Goal: Information Seeking & Learning: Learn about a topic

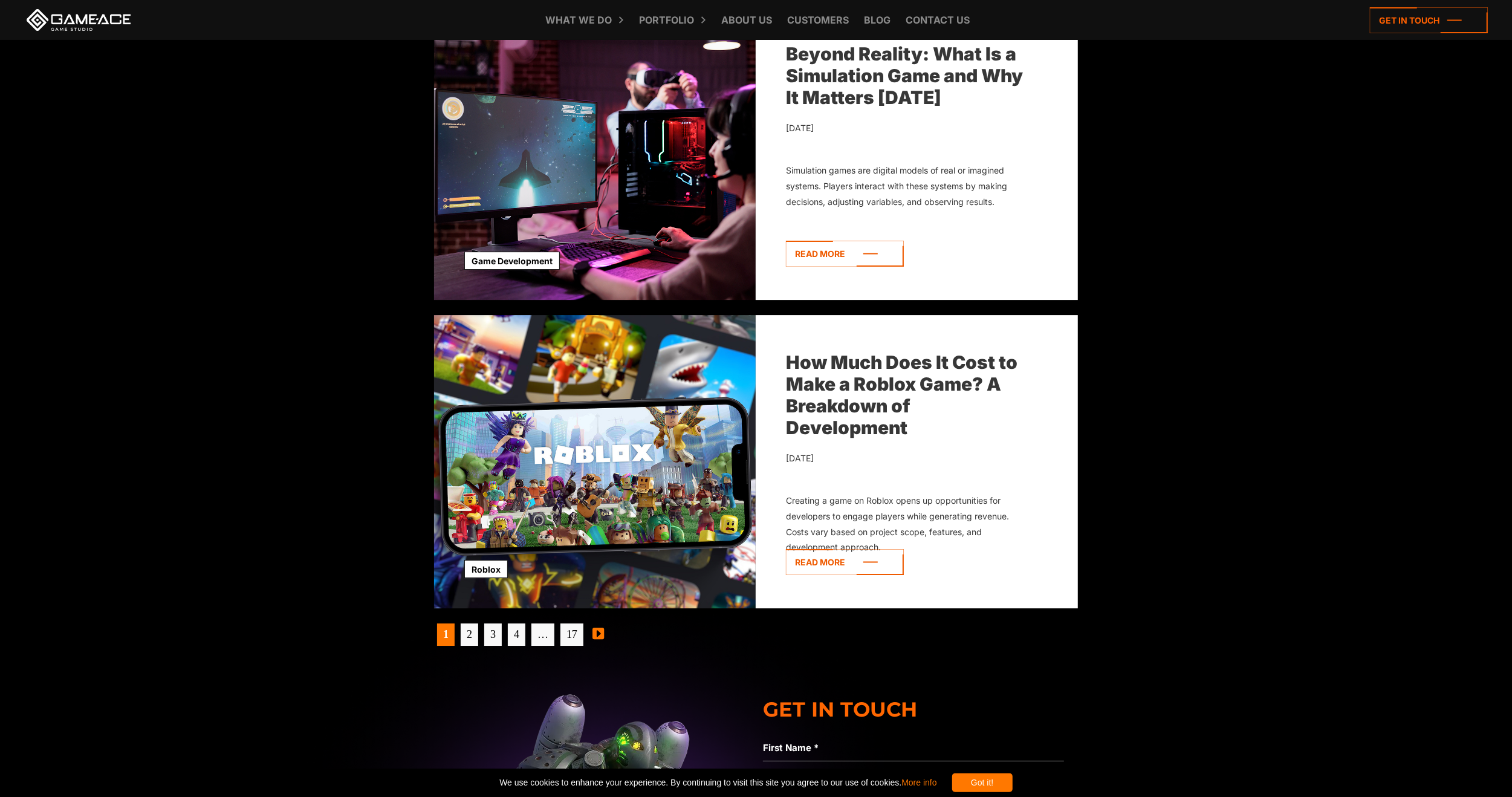
scroll to position [3878, 0]
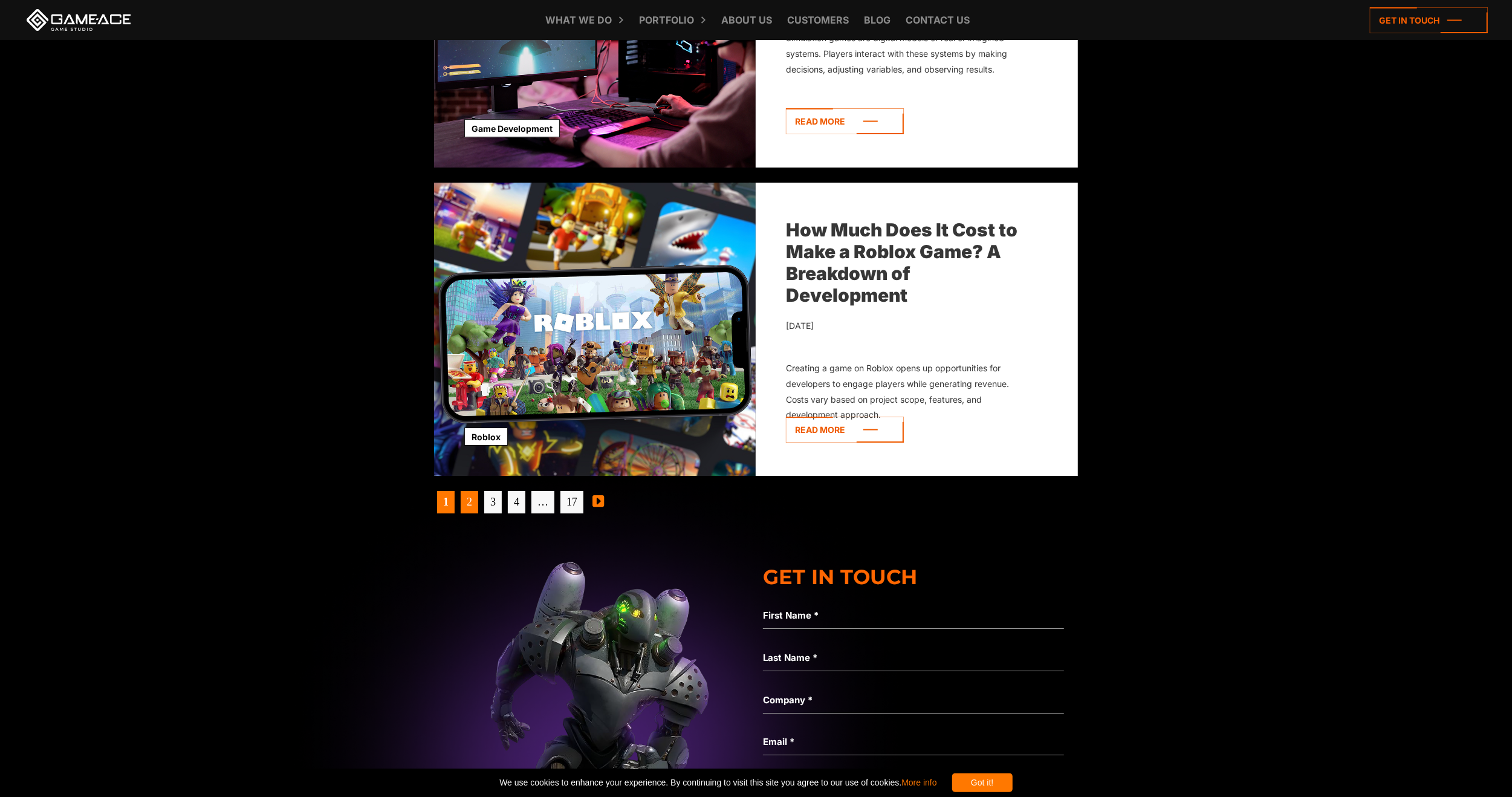
click at [462, 495] on link "2" at bounding box center [469, 502] width 17 height 22
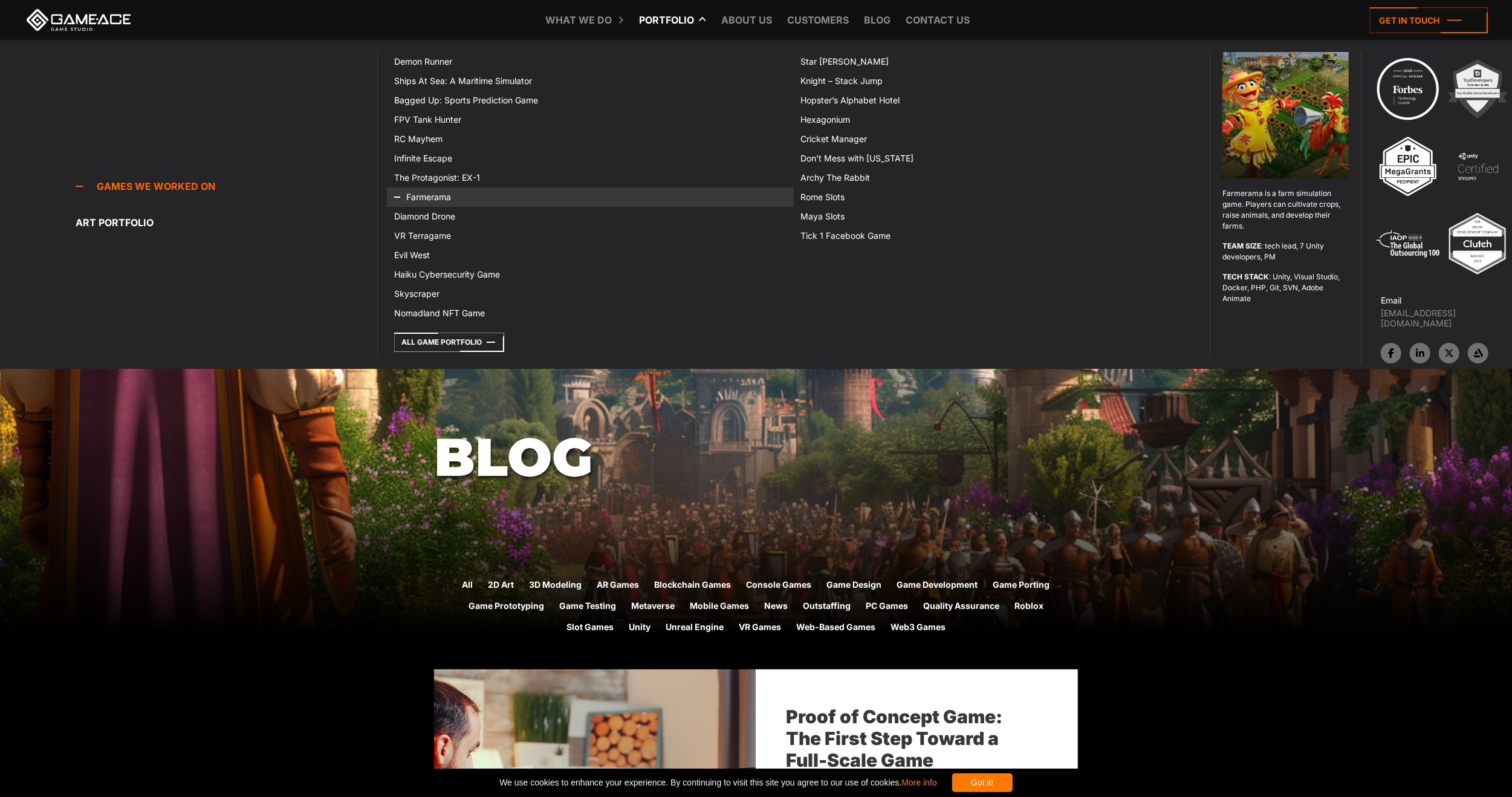
click at [426, 200] on link "Farmerama" at bounding box center [590, 197] width 406 height 19
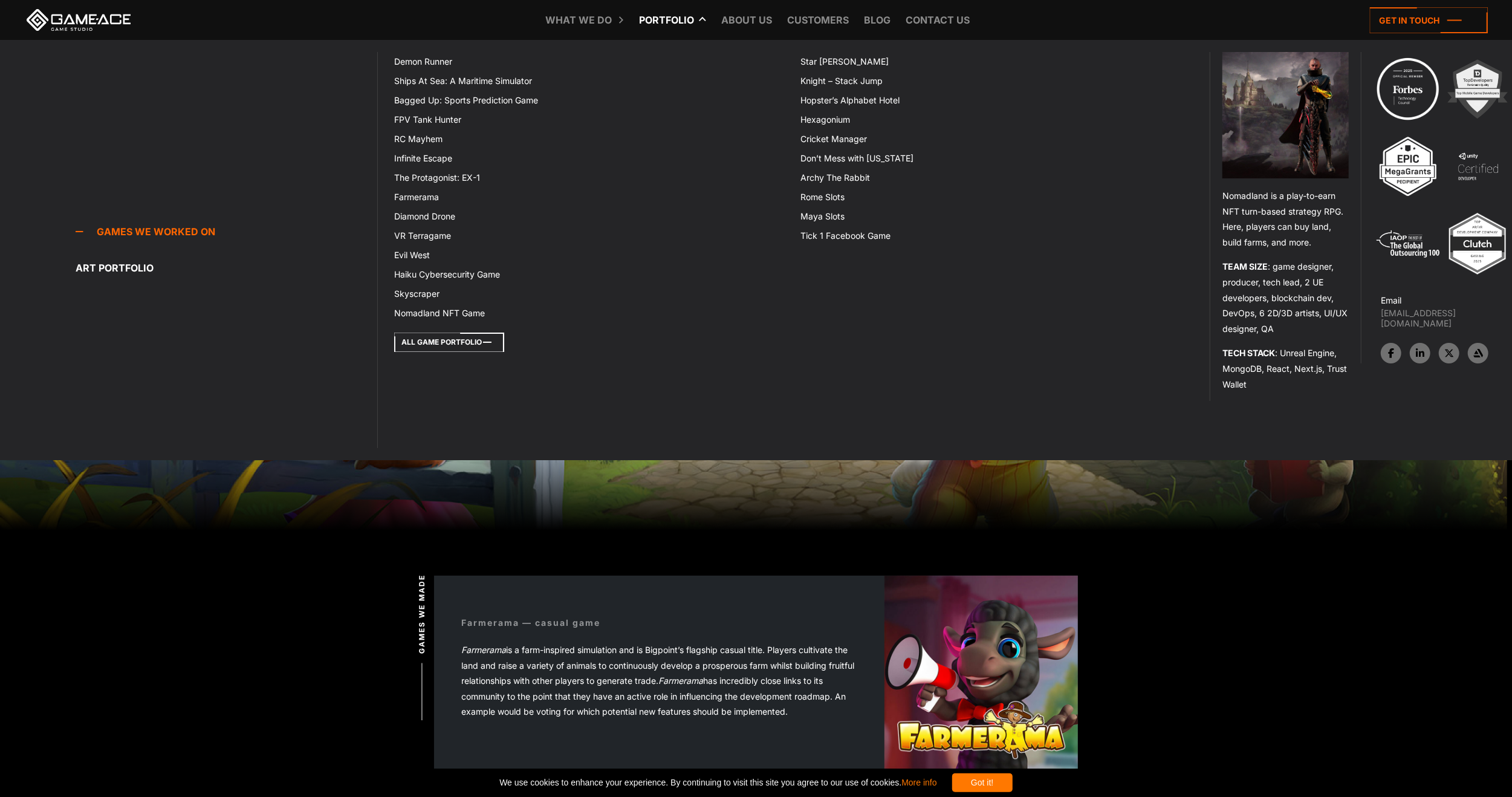
click at [422, 348] on icon at bounding box center [449, 342] width 110 height 19
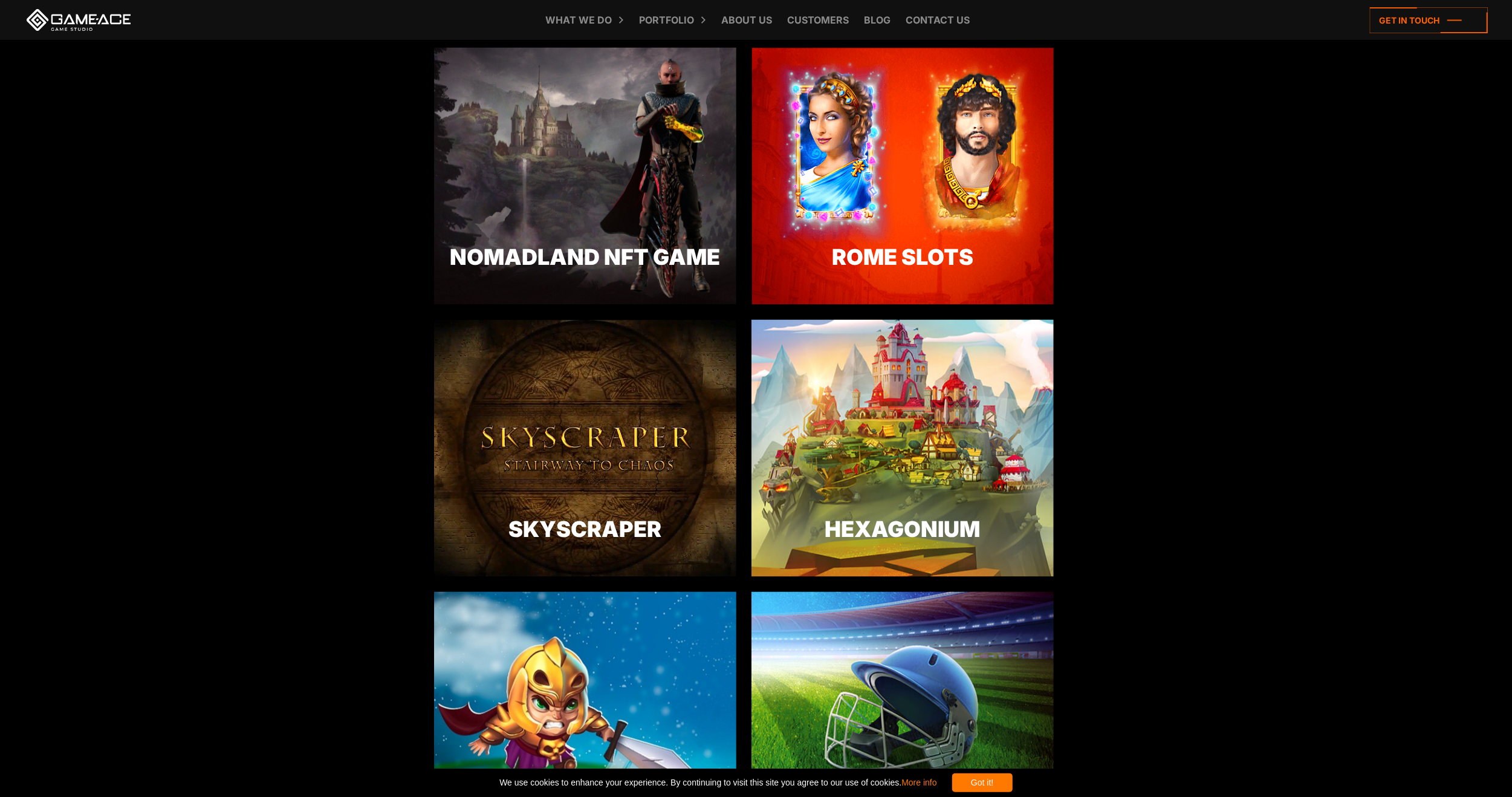
scroll to position [2297, 0]
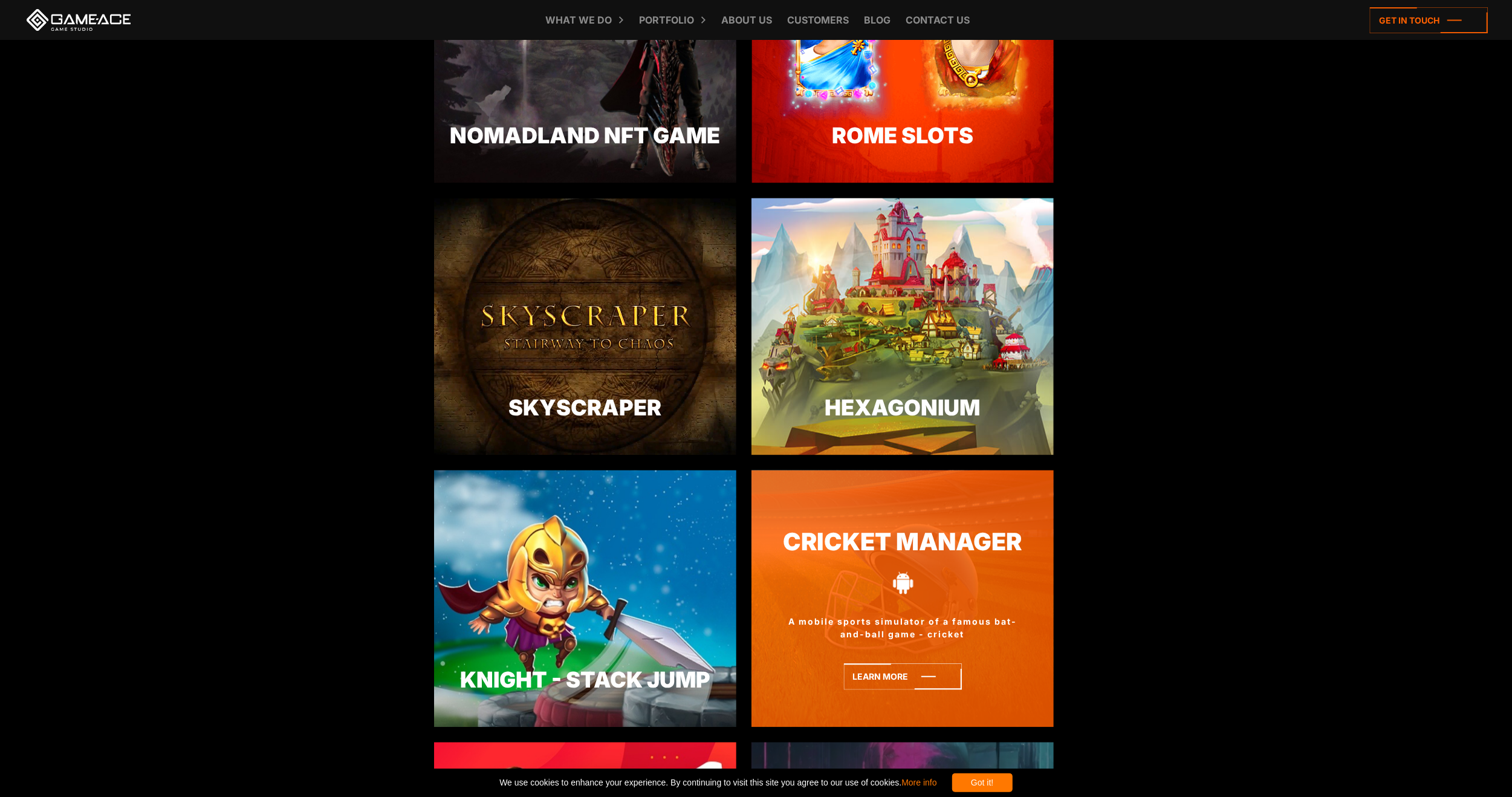
click at [838, 545] on link "Cricket Manager" at bounding box center [902, 542] width 302 height 36
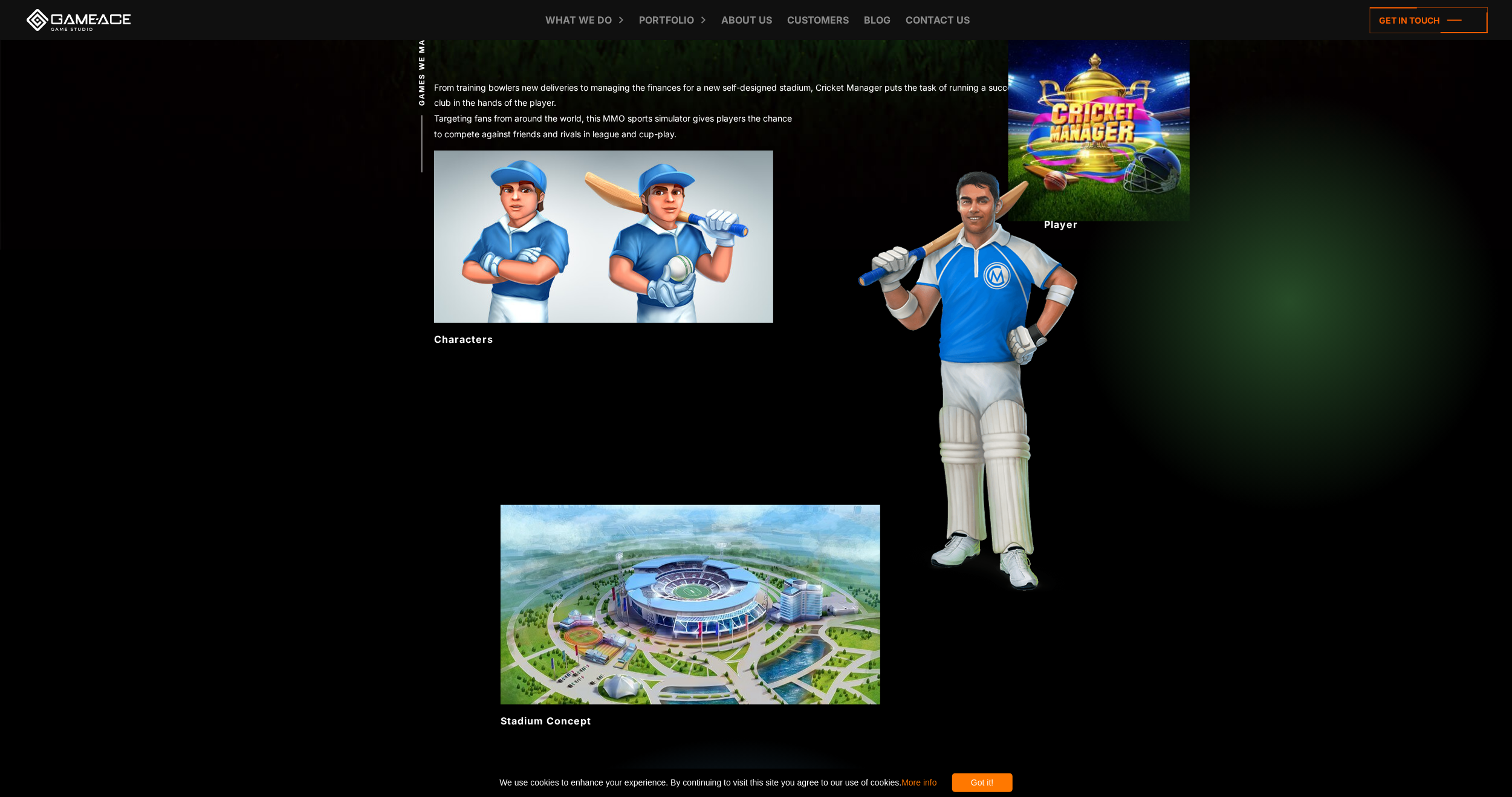
scroll to position [484, 0]
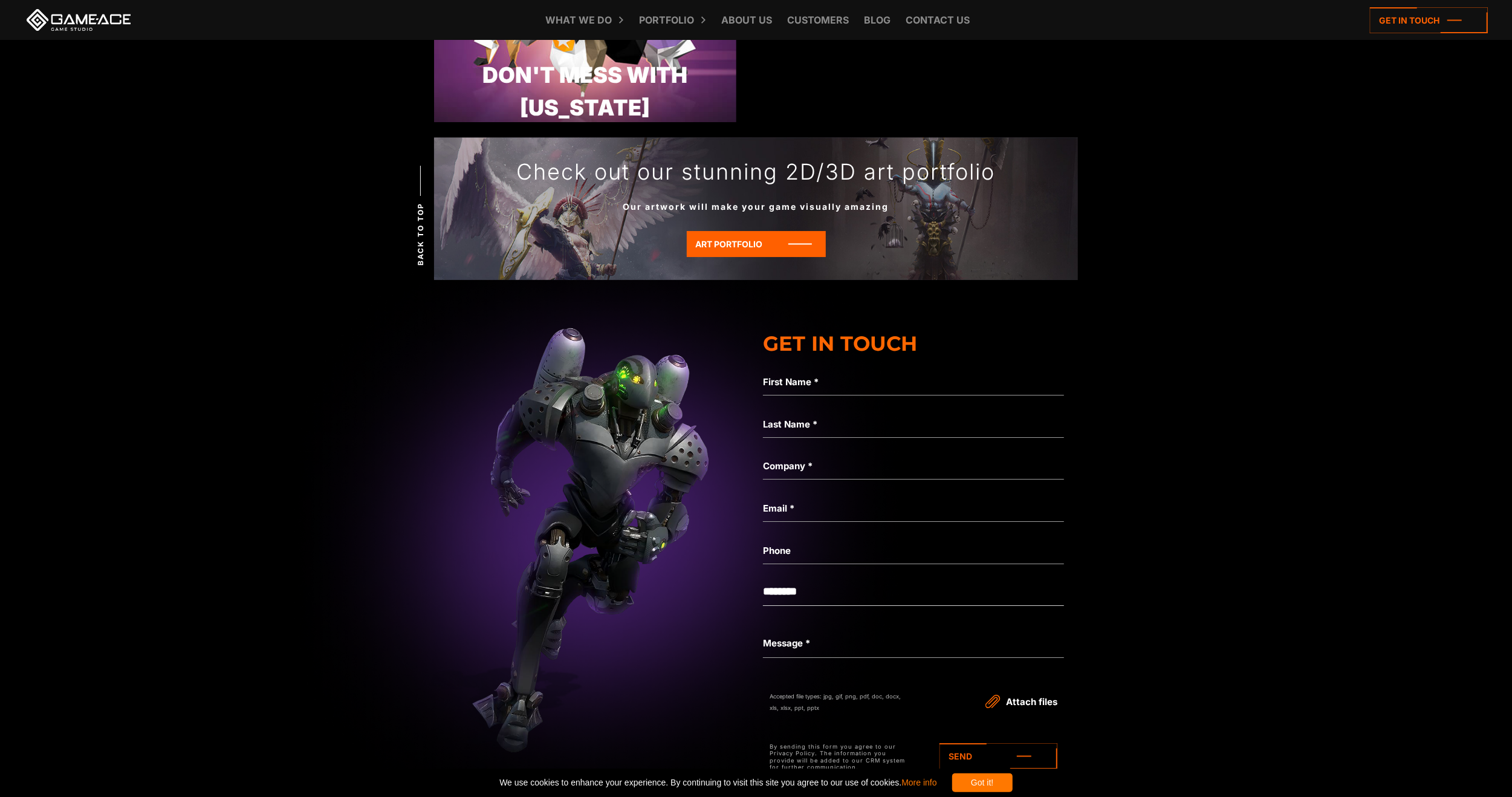
scroll to position [4352, 0]
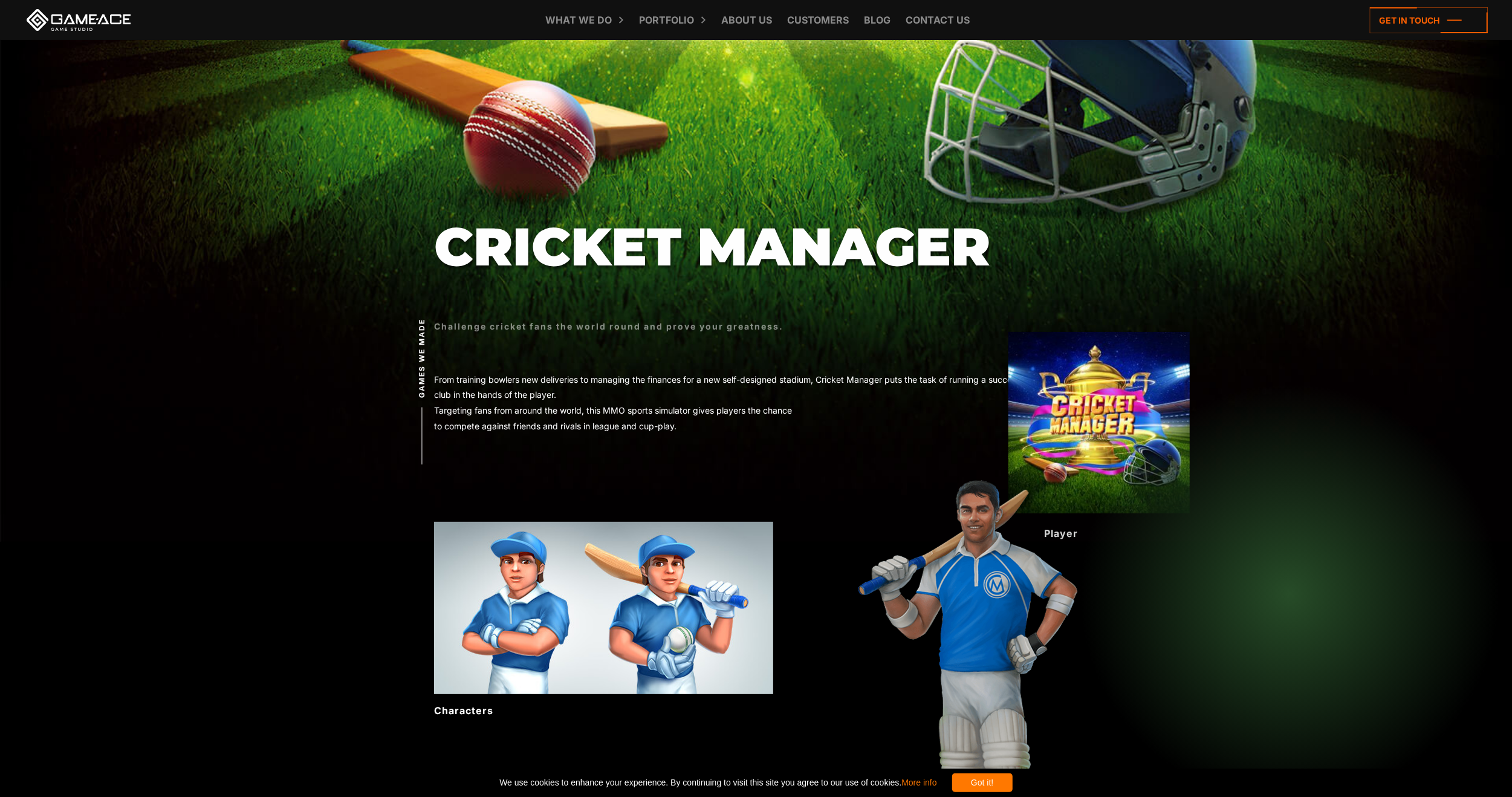
scroll to position [302, 0]
